Goal: Task Accomplishment & Management: Manage account settings

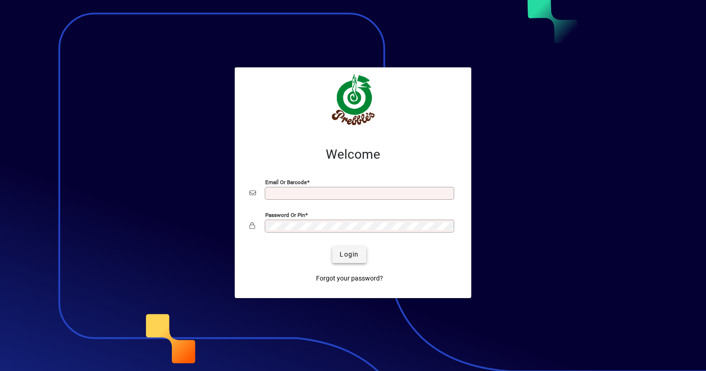
type input "**********"
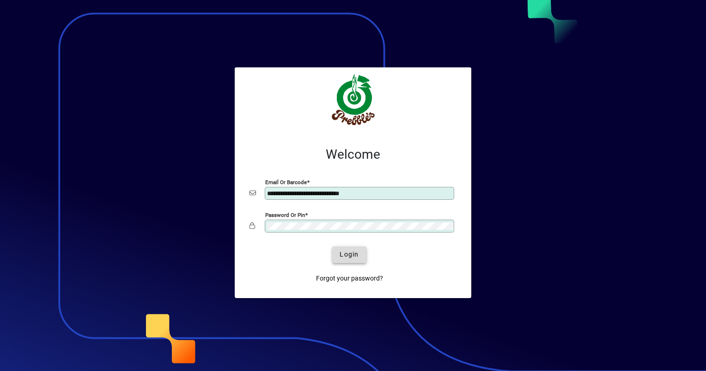
click at [355, 250] on span "Login" at bounding box center [349, 255] width 19 height 10
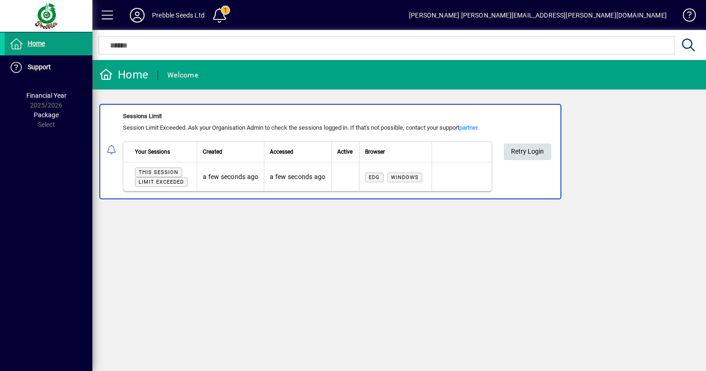
click at [529, 156] on span "Retry Login" at bounding box center [527, 151] width 33 height 15
